Goal: Task Accomplishment & Management: Complete application form

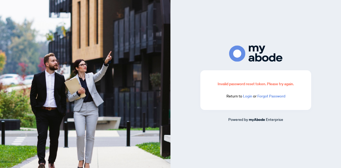
click at [247, 96] on link "Login" at bounding box center [247, 96] width 9 height 5
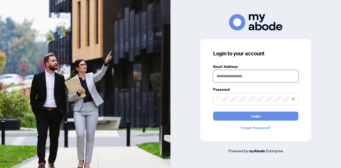
type input "**********"
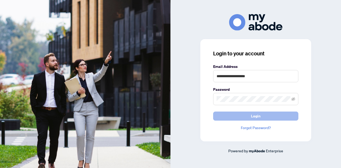
click at [235, 115] on button "Login" at bounding box center [255, 116] width 85 height 9
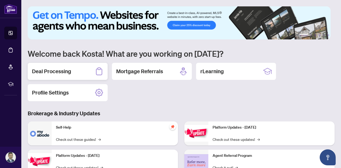
click at [54, 69] on h2 "Deal Processing" at bounding box center [51, 71] width 39 height 7
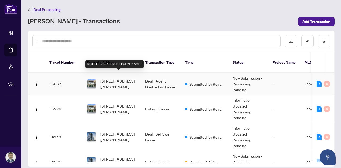
click at [111, 78] on span "603-1235 Bayly St, Pickering, Ontario L1W 1L7, Canada" at bounding box center [118, 84] width 36 height 12
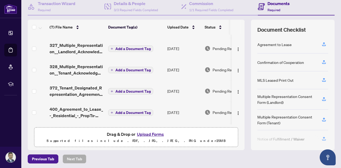
scroll to position [27, 0]
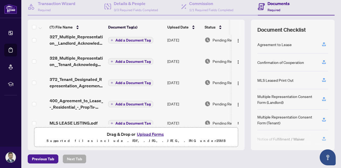
click at [146, 136] on button "Upload Forms" at bounding box center [150, 134] width 30 height 7
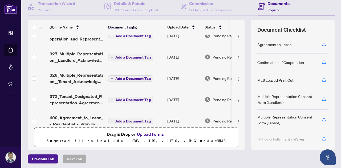
click at [148, 134] on button "Upload Forms" at bounding box center [150, 134] width 30 height 7
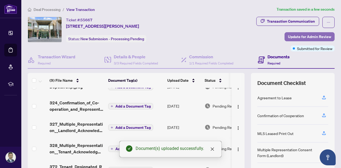
click at [291, 35] on span "Update for Admin Review" at bounding box center [309, 36] width 43 height 9
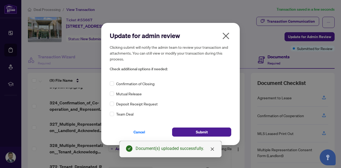
click at [149, 105] on span "Deposit Receipt Request" at bounding box center [137, 104] width 42 height 6
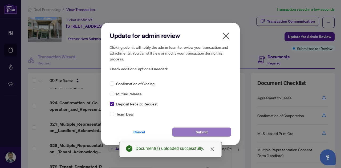
click at [192, 129] on button "Submit" at bounding box center [201, 132] width 59 height 9
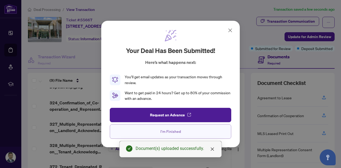
click at [170, 133] on span "I'm Finished" at bounding box center [170, 131] width 20 height 9
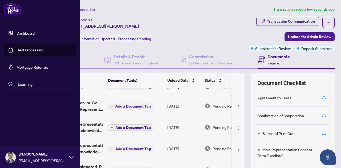
click at [17, 32] on link "Dashboard" at bounding box center [26, 33] width 18 height 5
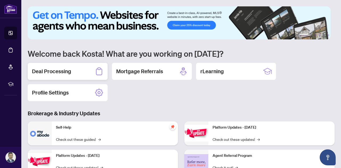
click at [52, 75] on div "Deal Processing" at bounding box center [68, 71] width 80 height 17
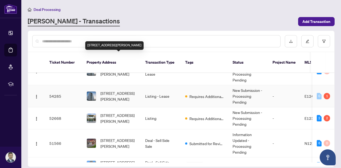
scroll to position [80, 0]
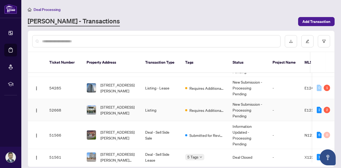
click at [120, 104] on span "603-1235 Bayly St, Pickering, Ontario L1W 1L7, Canada" at bounding box center [118, 110] width 36 height 12
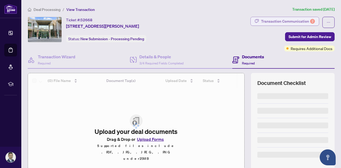
click at [280, 25] on div "Transaction Communication 2" at bounding box center [288, 21] width 54 height 9
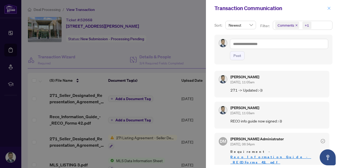
click at [327, 8] on icon "close" at bounding box center [329, 8] width 4 height 4
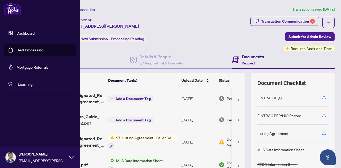
click at [21, 34] on link "Dashboard" at bounding box center [26, 33] width 18 height 5
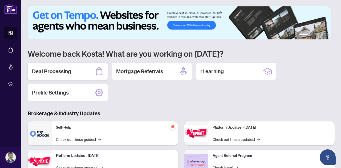
click at [53, 72] on h2 "Deal Processing" at bounding box center [51, 71] width 39 height 7
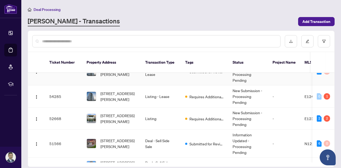
scroll to position [80, 0]
